Goal: Task Accomplishment & Management: Use online tool/utility

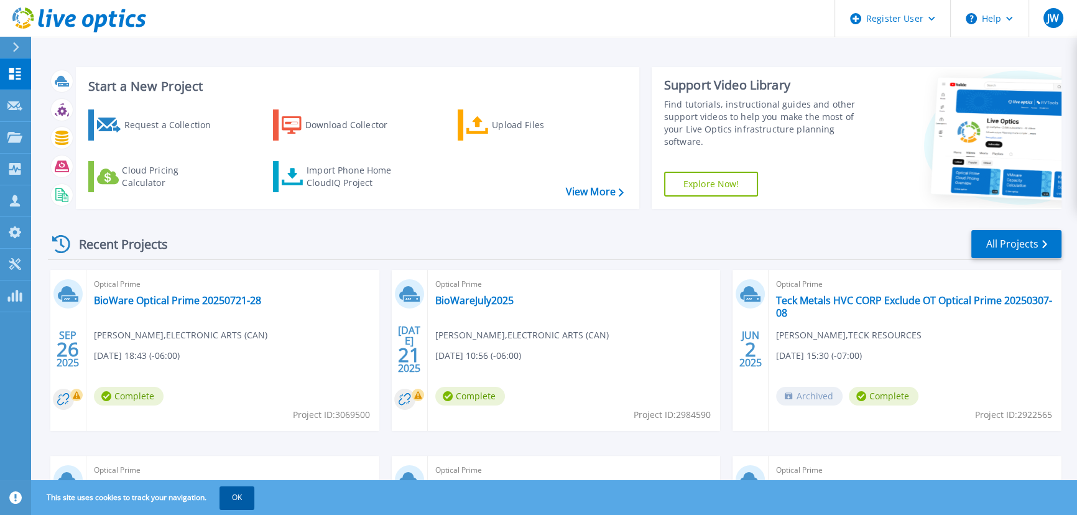
click at [239, 502] on button "OK" at bounding box center [237, 497] width 35 height 22
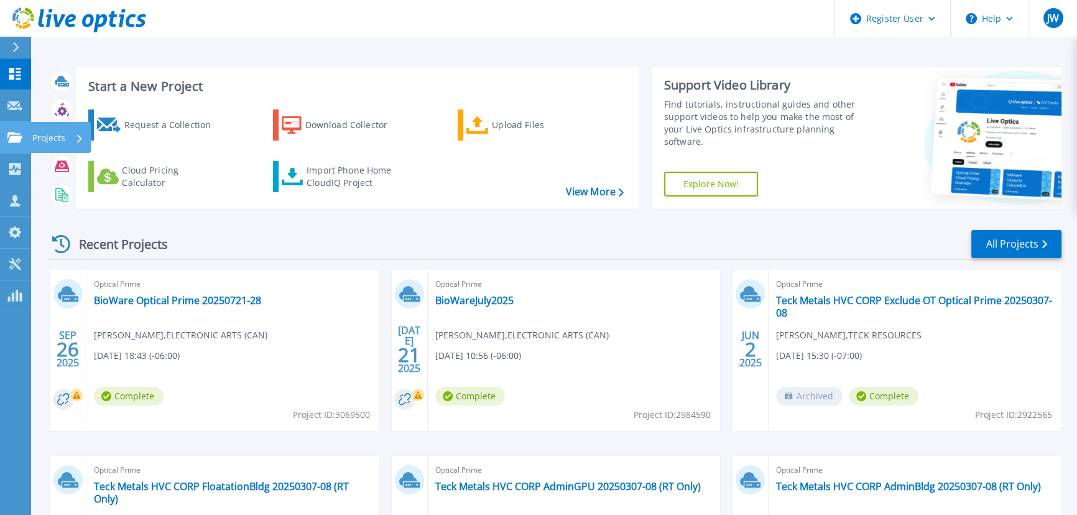
click at [13, 149] on link "Projects Projects" at bounding box center [15, 138] width 31 height 32
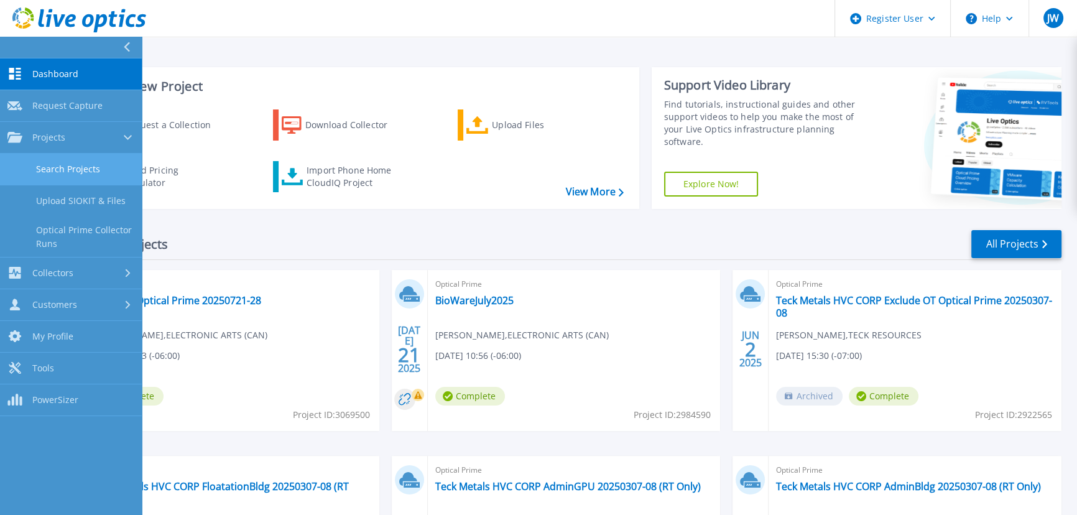
click at [81, 168] on link "Search Projects" at bounding box center [71, 170] width 142 height 32
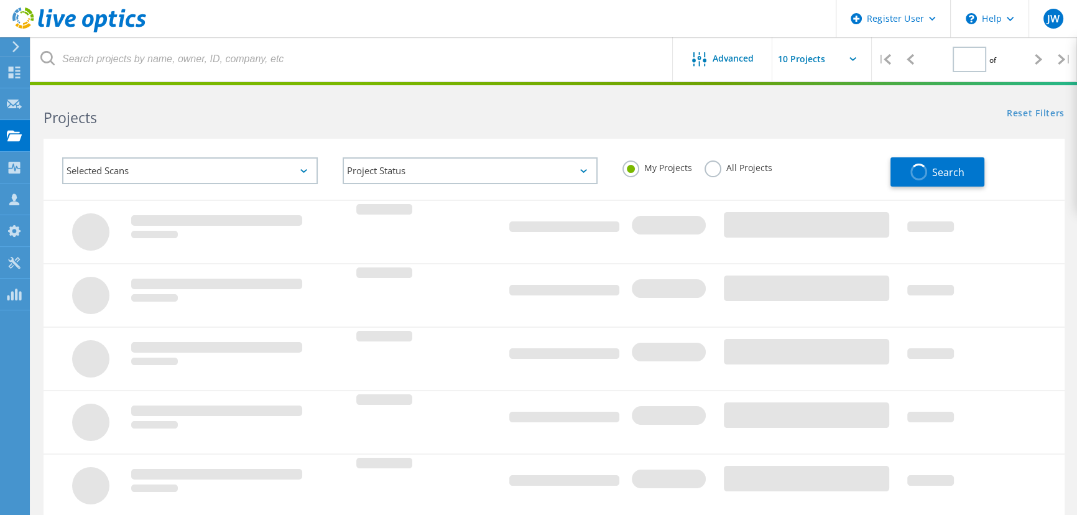
type input "1"
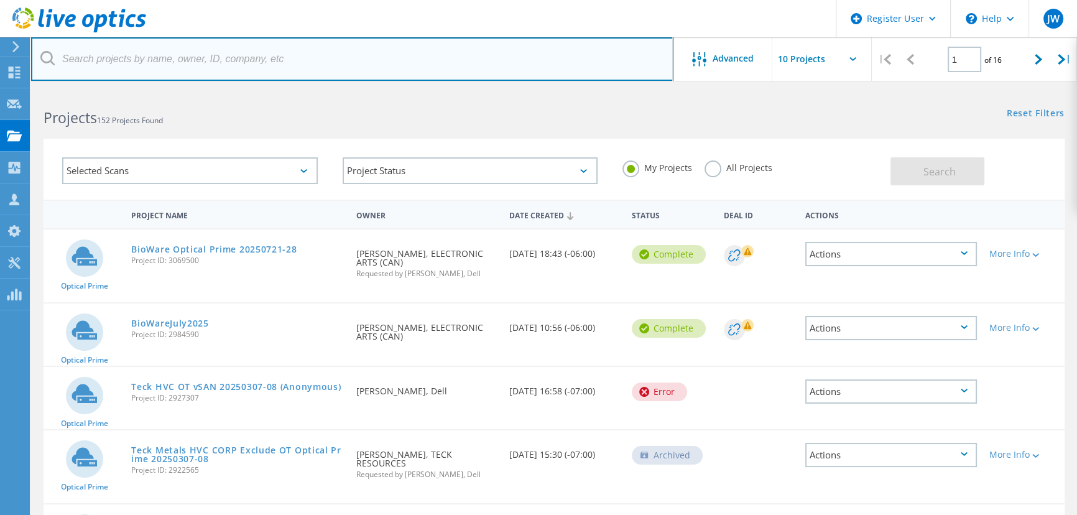
click at [205, 58] on input "text" at bounding box center [352, 59] width 643 height 44
click at [258, 55] on input "text" at bounding box center [352, 59] width 643 height 44
paste input "[PERSON_NAME]"
type input "[PERSON_NAME]"
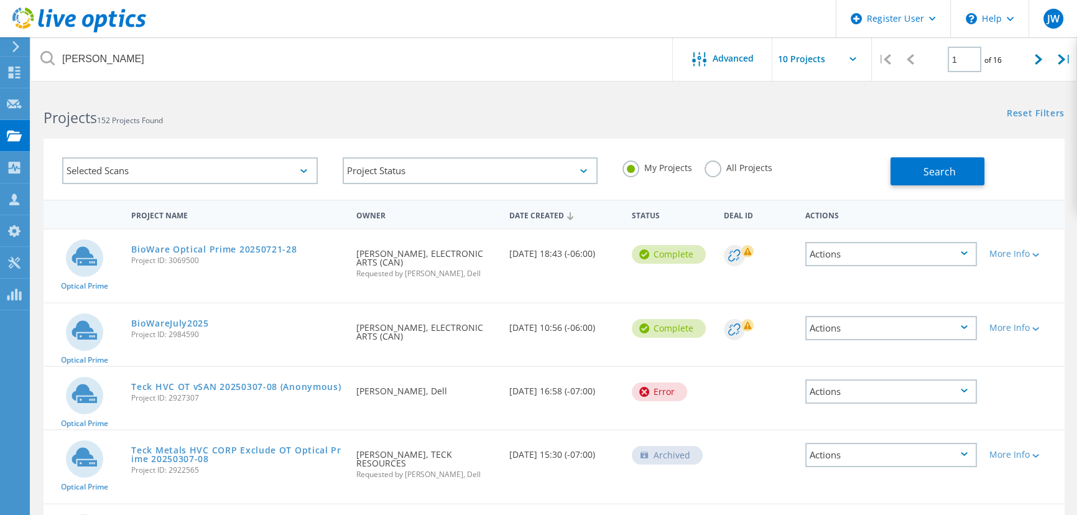
click at [715, 167] on label "All Projects" at bounding box center [739, 166] width 68 height 12
click at [0, 0] on input "All Projects" at bounding box center [0, 0] width 0 height 0
click at [917, 167] on button "Search" at bounding box center [938, 171] width 94 height 28
